Goal: Complete application form

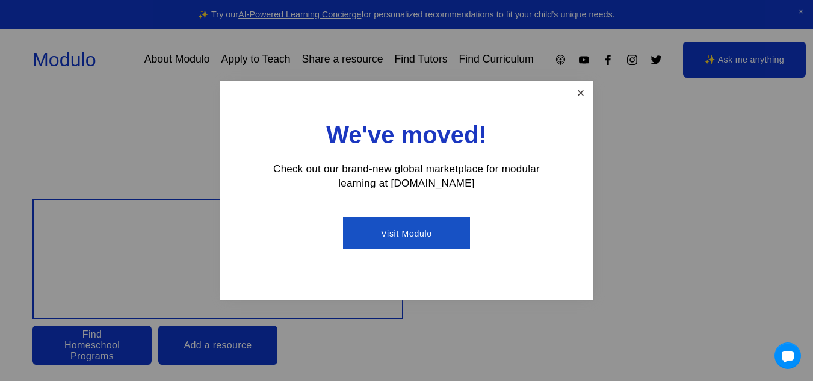
click at [581, 94] on link "Close" at bounding box center [580, 92] width 21 height 21
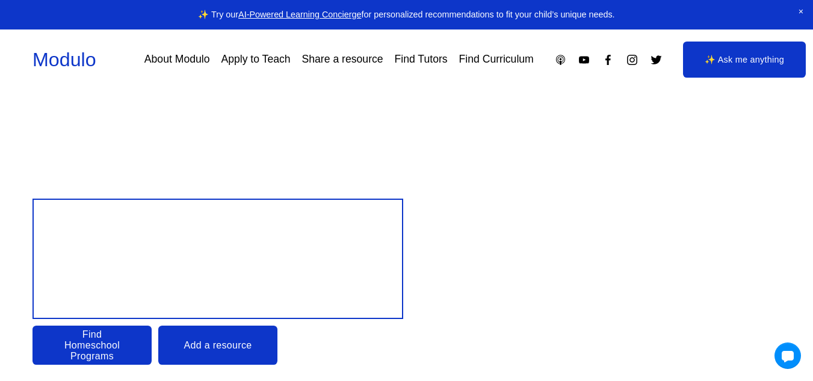
click at [245, 59] on link "Apply to Teach" at bounding box center [255, 59] width 69 height 21
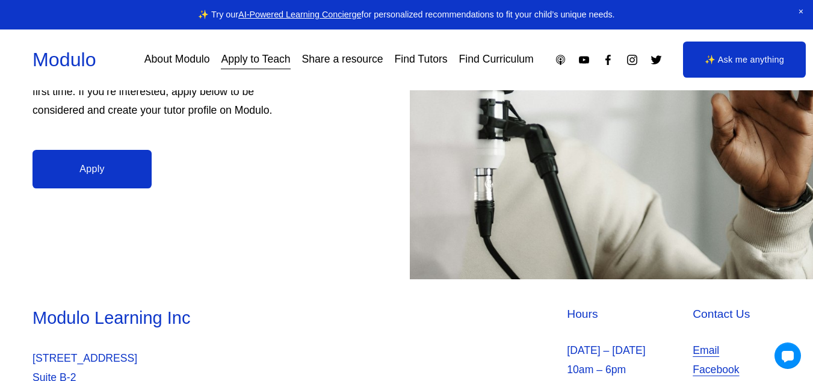
scroll to position [415, 0]
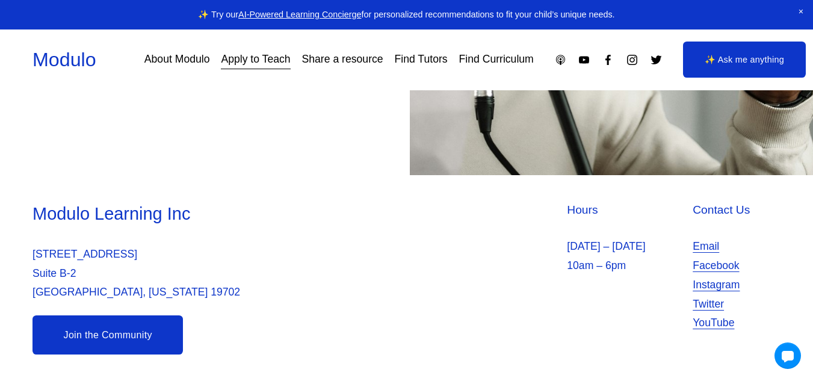
click at [700, 247] on link "Email" at bounding box center [706, 246] width 26 height 19
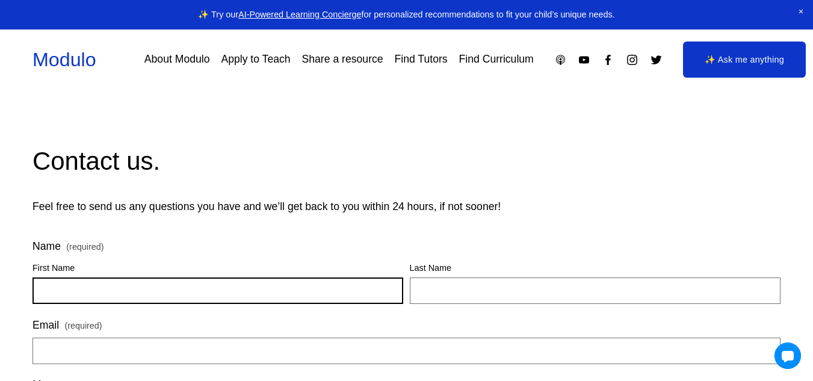
click at [149, 294] on input "First Name" at bounding box center [218, 291] width 371 height 26
type input "*****"
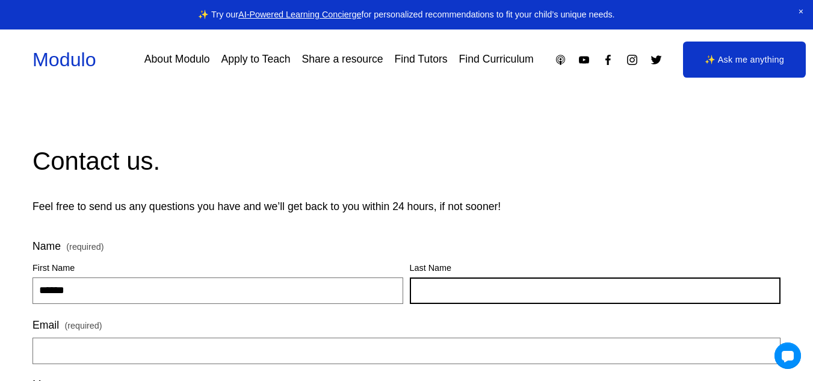
click at [471, 291] on input "Last Name" at bounding box center [595, 291] width 371 height 26
type input "*******"
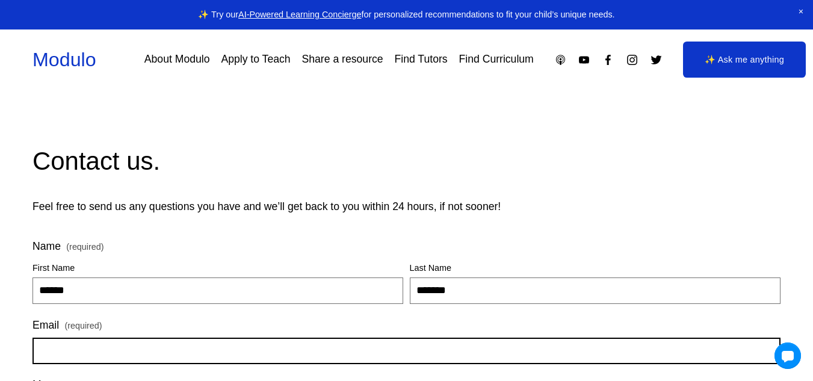
click at [150, 350] on input "Email (required)" at bounding box center [407, 351] width 748 height 26
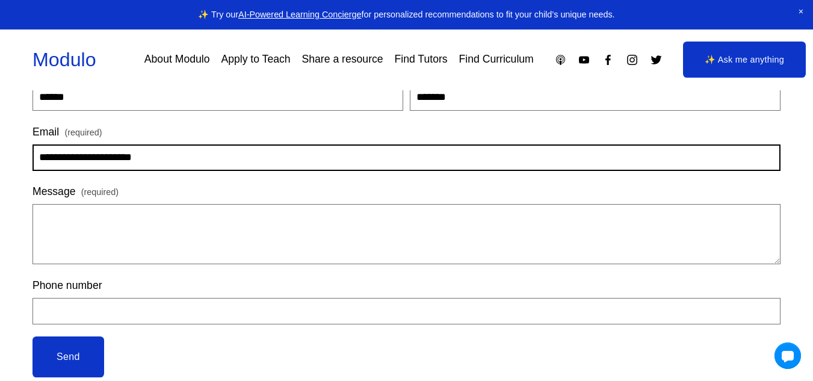
scroll to position [228, 0]
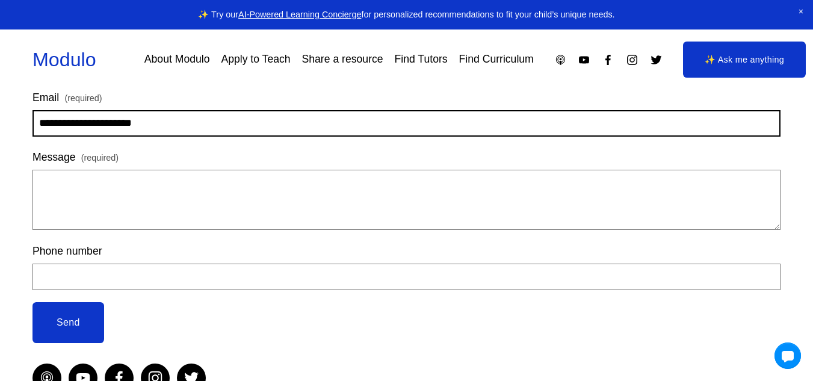
type input "**********"
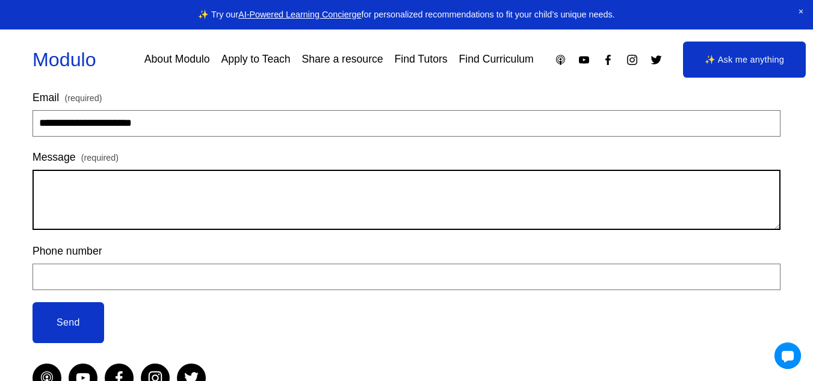
click at [97, 193] on textarea "Message (required)" at bounding box center [407, 200] width 748 height 60
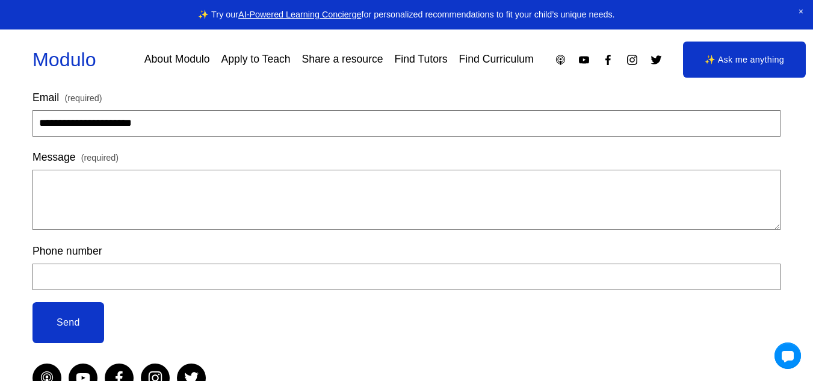
click at [256, 61] on link "Apply to Teach" at bounding box center [255, 59] width 69 height 21
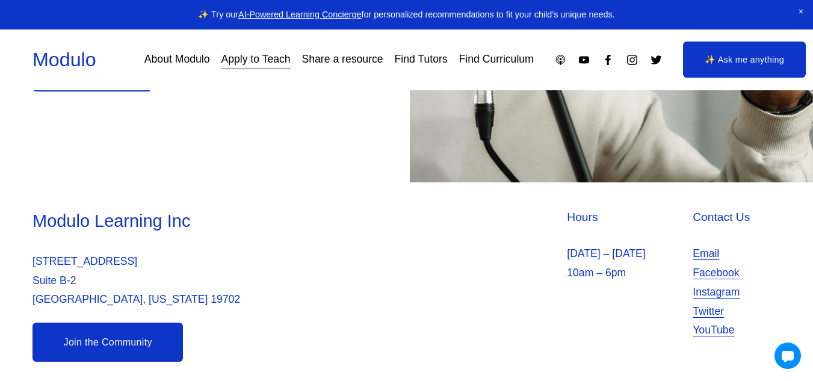
scroll to position [415, 0]
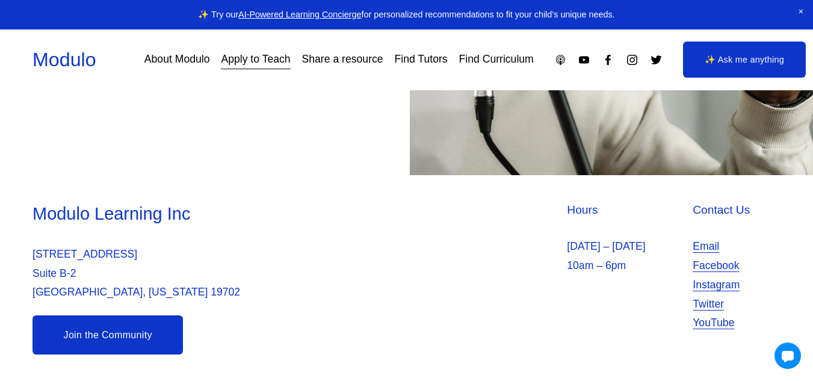
click at [99, 338] on link "Join the Community" at bounding box center [108, 335] width 151 height 39
click at [176, 55] on link "About Modulo" at bounding box center [178, 59] width 66 height 21
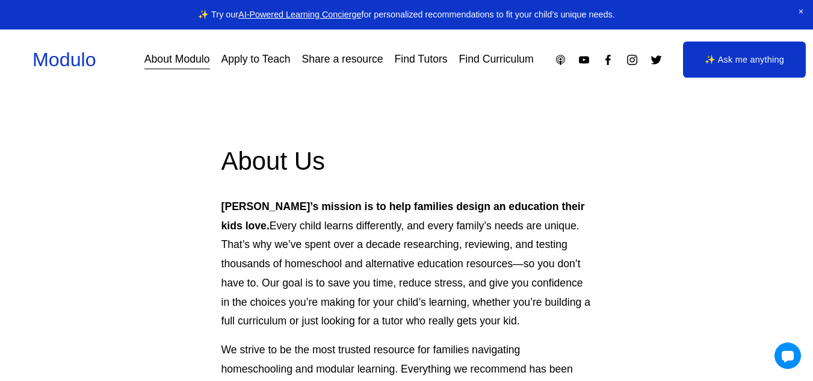
scroll to position [333, 0]
